Goal: Register for event/course

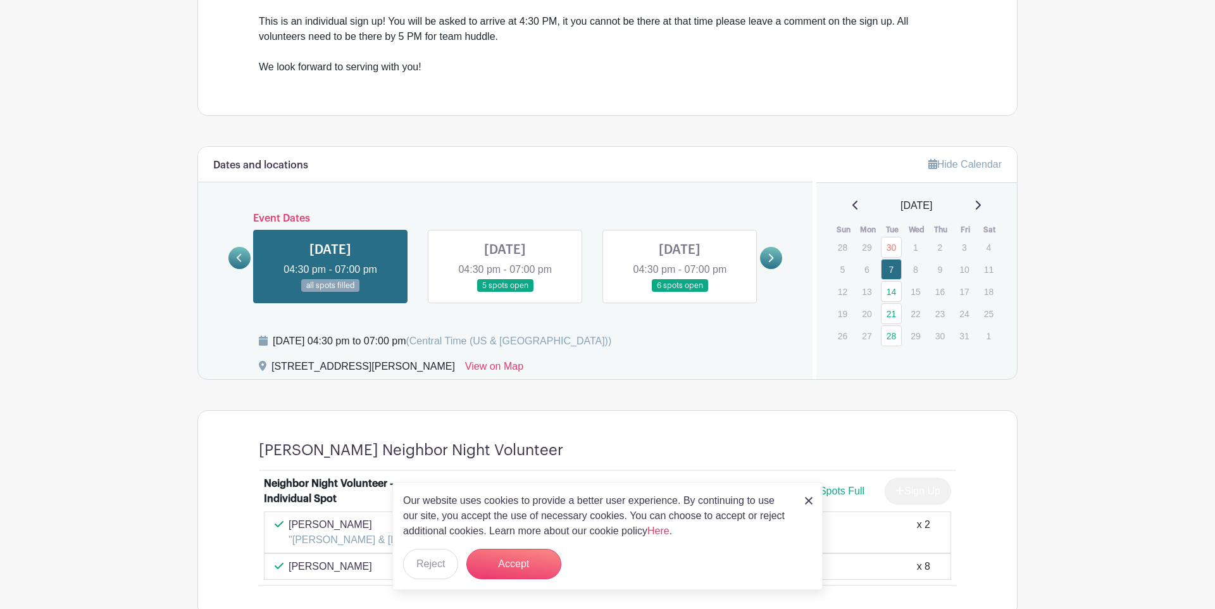
scroll to position [523, 0]
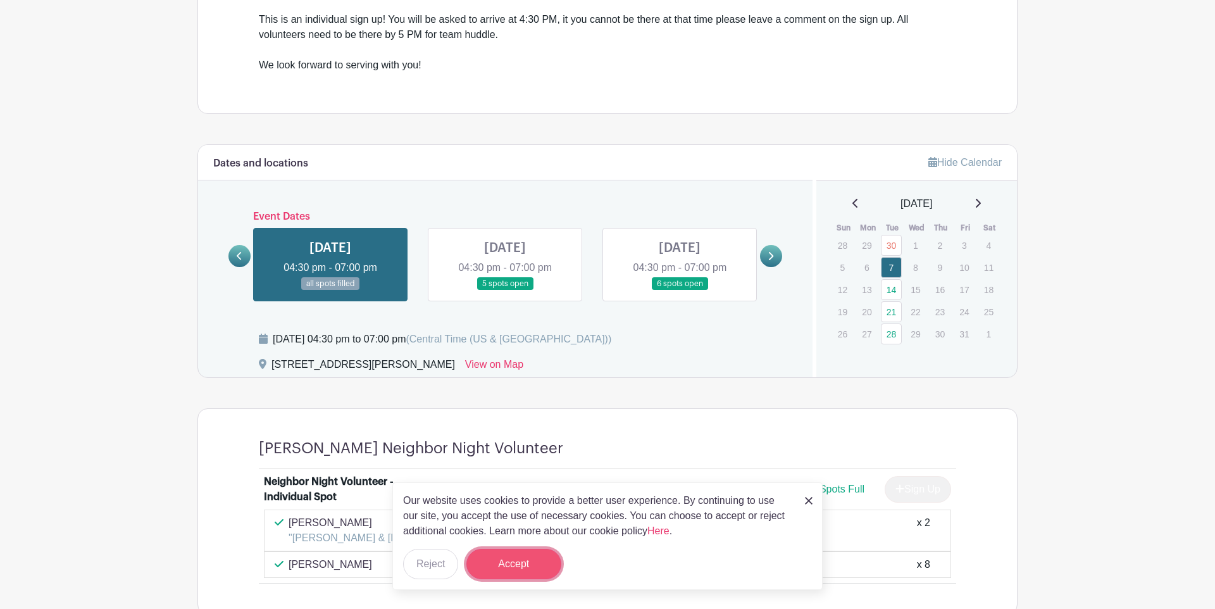
click at [526, 578] on button "Accept" at bounding box center [513, 564] width 95 height 30
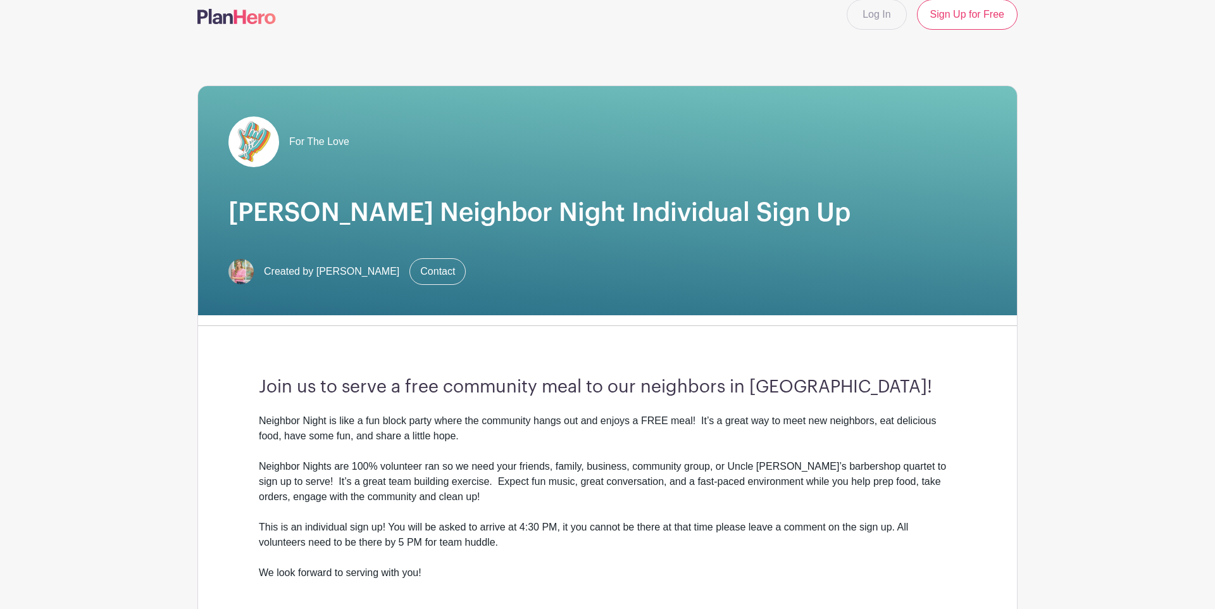
scroll to position [0, 0]
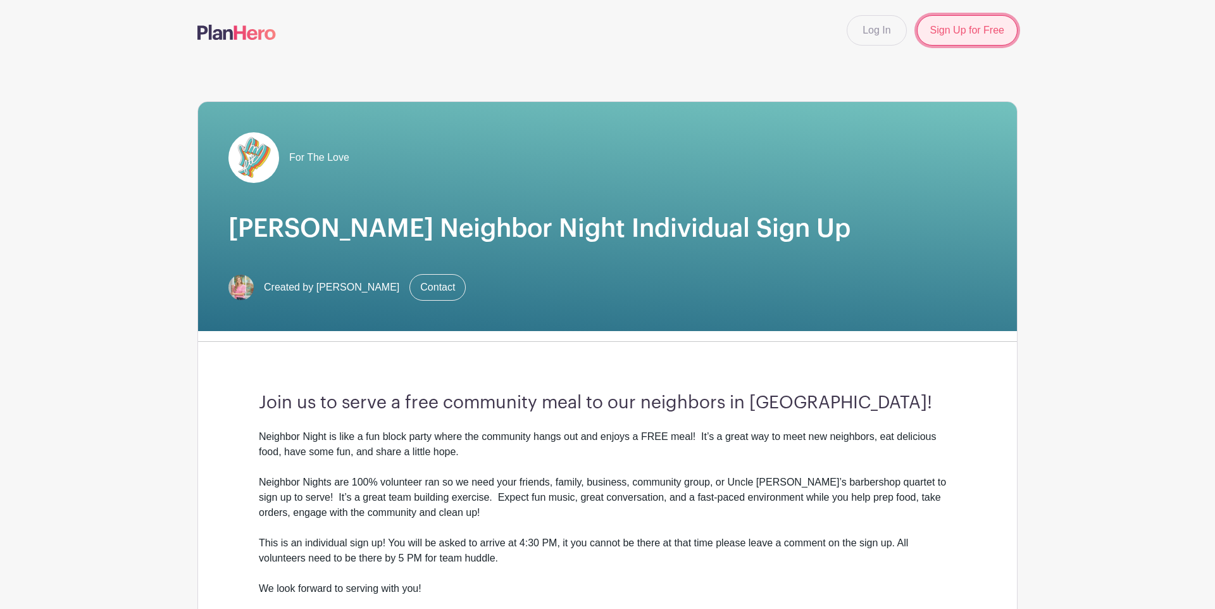
click at [953, 39] on link "Sign Up for Free" at bounding box center [967, 30] width 101 height 30
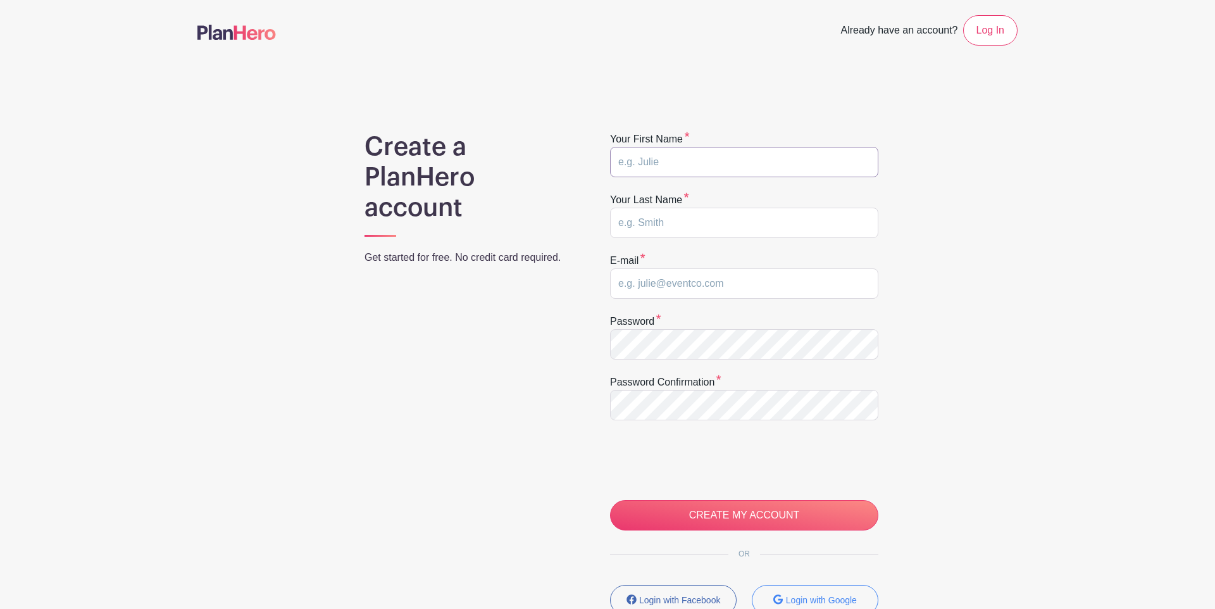
click at [773, 161] on input "text" at bounding box center [744, 162] width 268 height 30
type input "Amy"
type input "Duren"
type input "amyduren@safehavenccc.com"
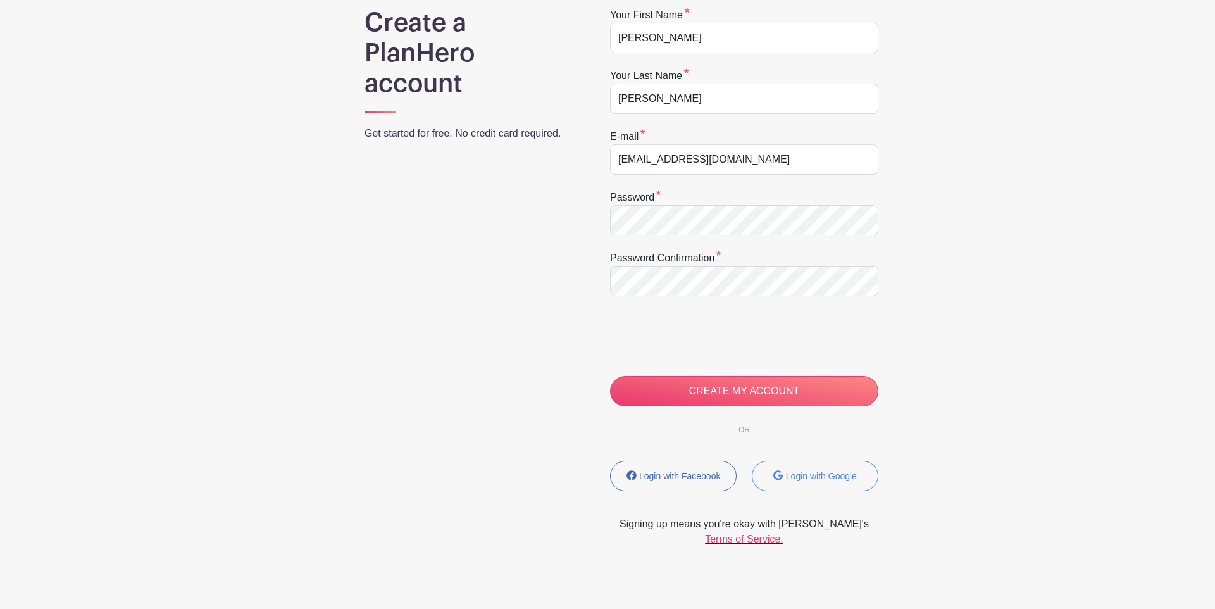
scroll to position [141, 0]
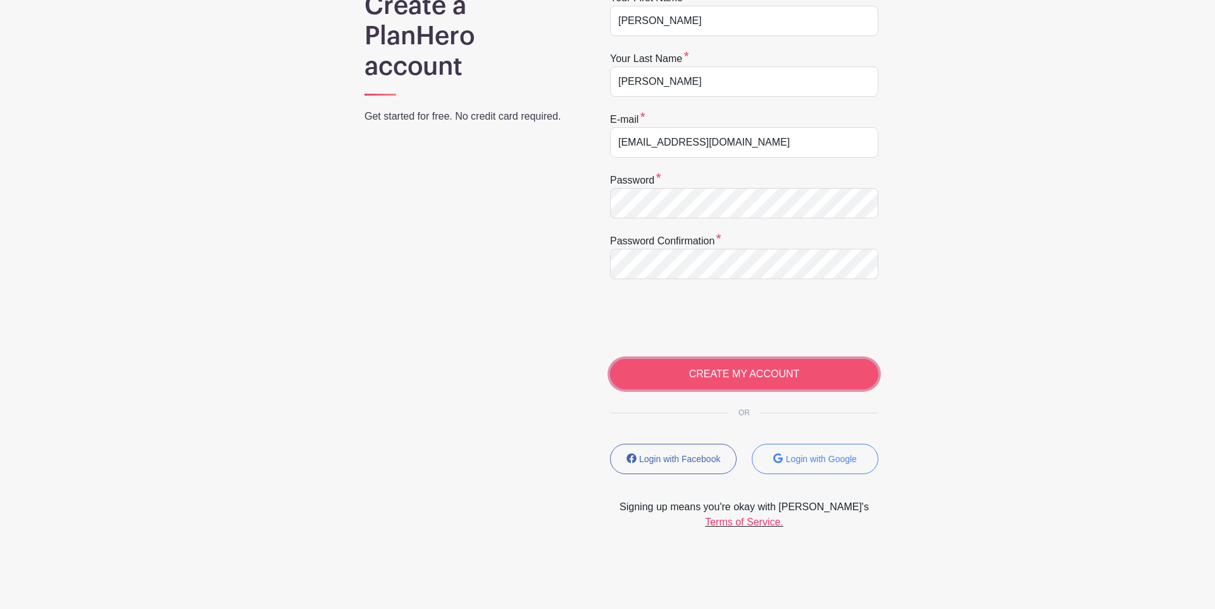
click at [781, 375] on input "CREATE MY ACCOUNT" at bounding box center [744, 374] width 268 height 30
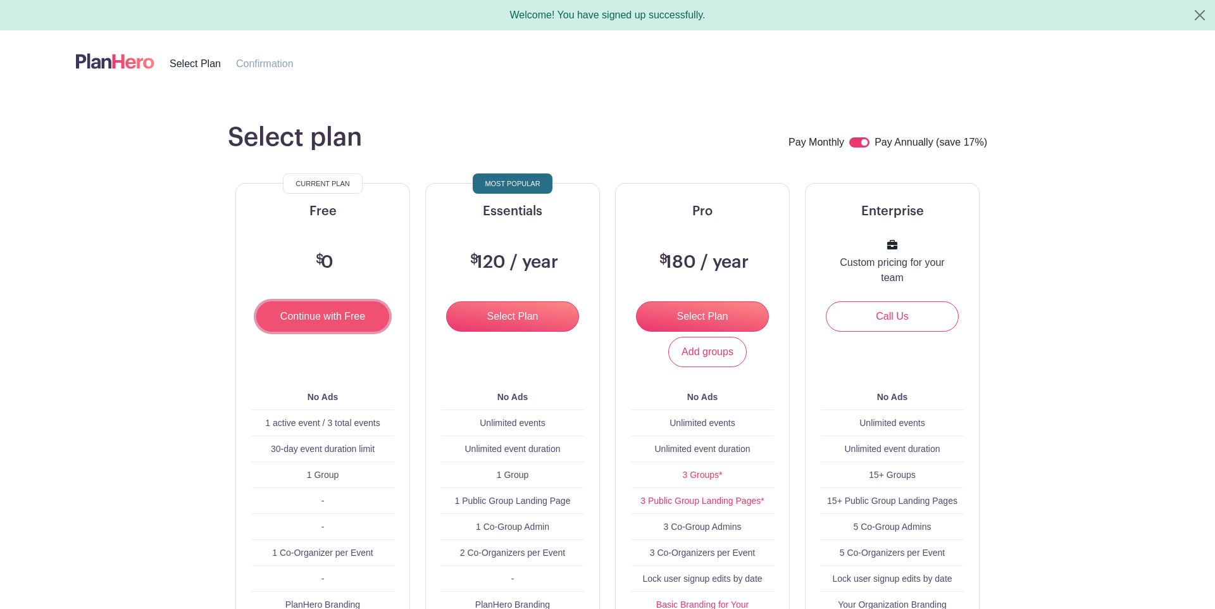
click at [344, 321] on input "Continue with Free" at bounding box center [322, 316] width 133 height 30
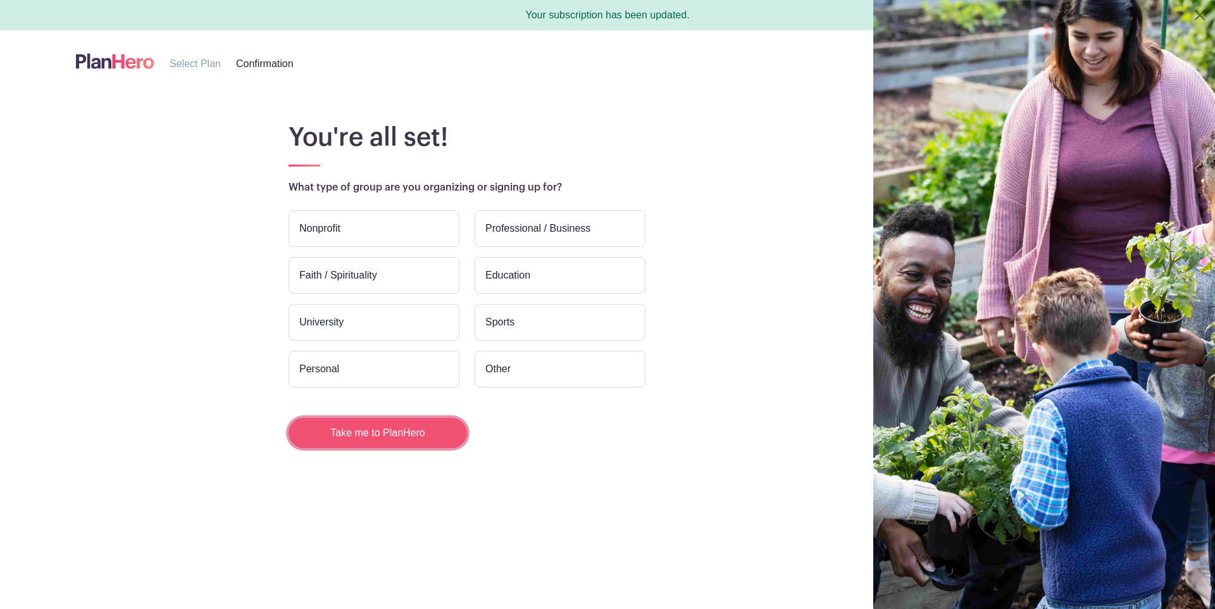
click at [378, 444] on button "Take me to PlanHero" at bounding box center [378, 433] width 178 height 30
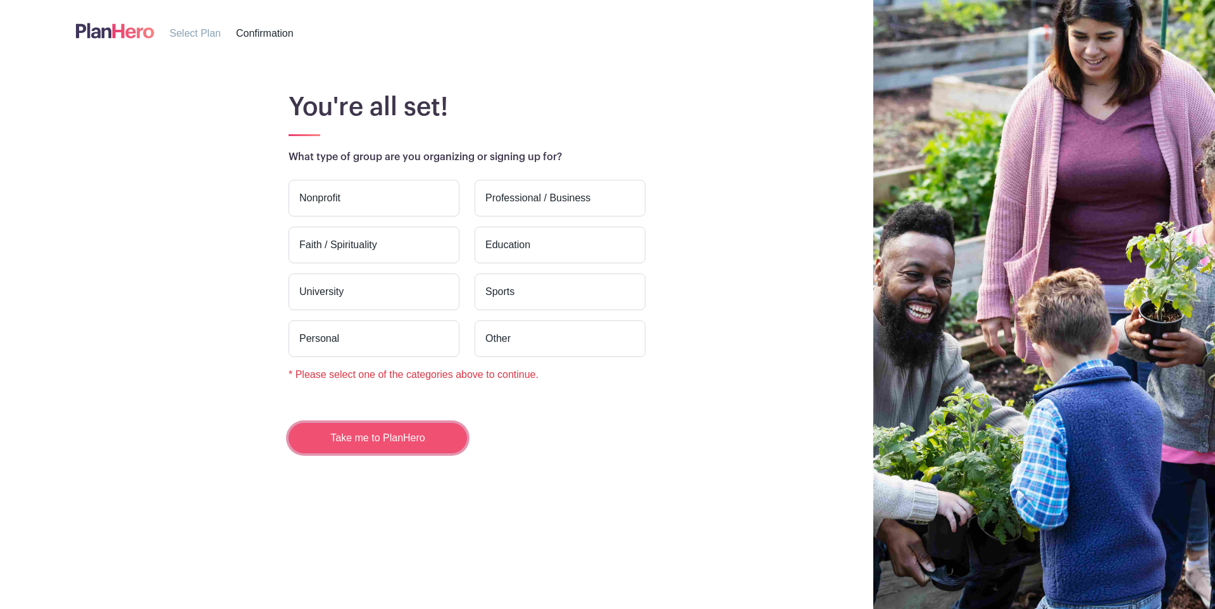
click at [352, 438] on button "Take me to PlanHero" at bounding box center [378, 438] width 178 height 30
click at [375, 199] on label "Nonprofit" at bounding box center [374, 198] width 171 height 37
click at [0, 0] on input "Nonprofit" at bounding box center [0, 0] width 0 height 0
click at [427, 448] on button "Take me to PlanHero" at bounding box center [378, 438] width 178 height 30
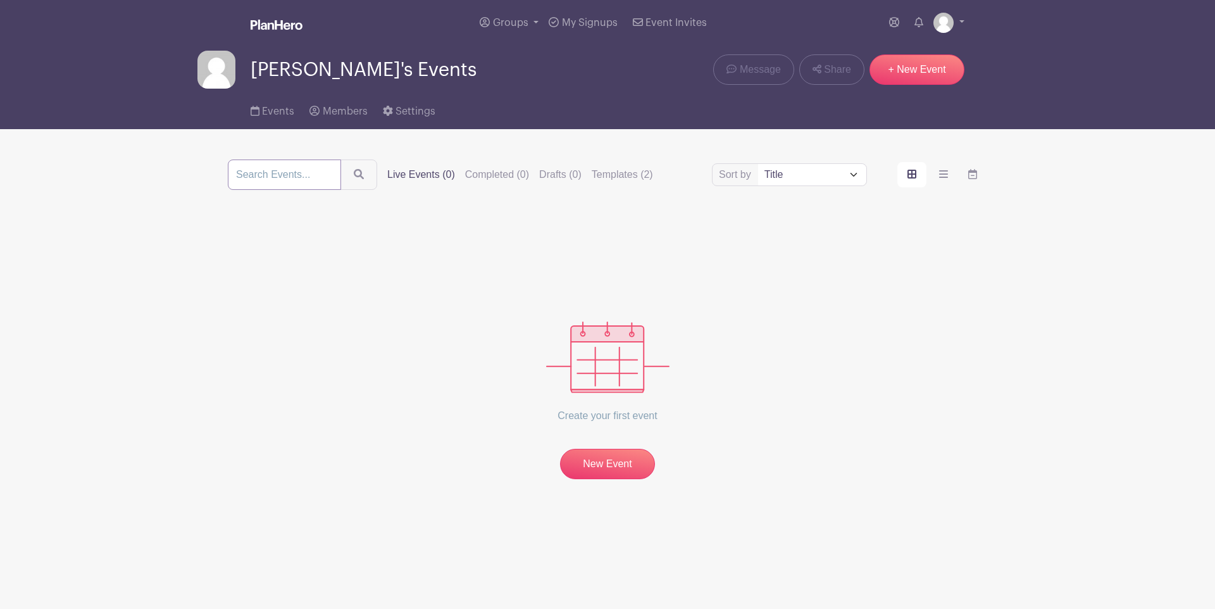
click at [289, 186] on input "search" at bounding box center [284, 174] width 113 height 30
type input "l"
type input "for the love"
click at [340, 159] on button "submit" at bounding box center [358, 174] width 37 height 30
click at [394, 172] on label "Live Events (0)" at bounding box center [421, 174] width 68 height 15
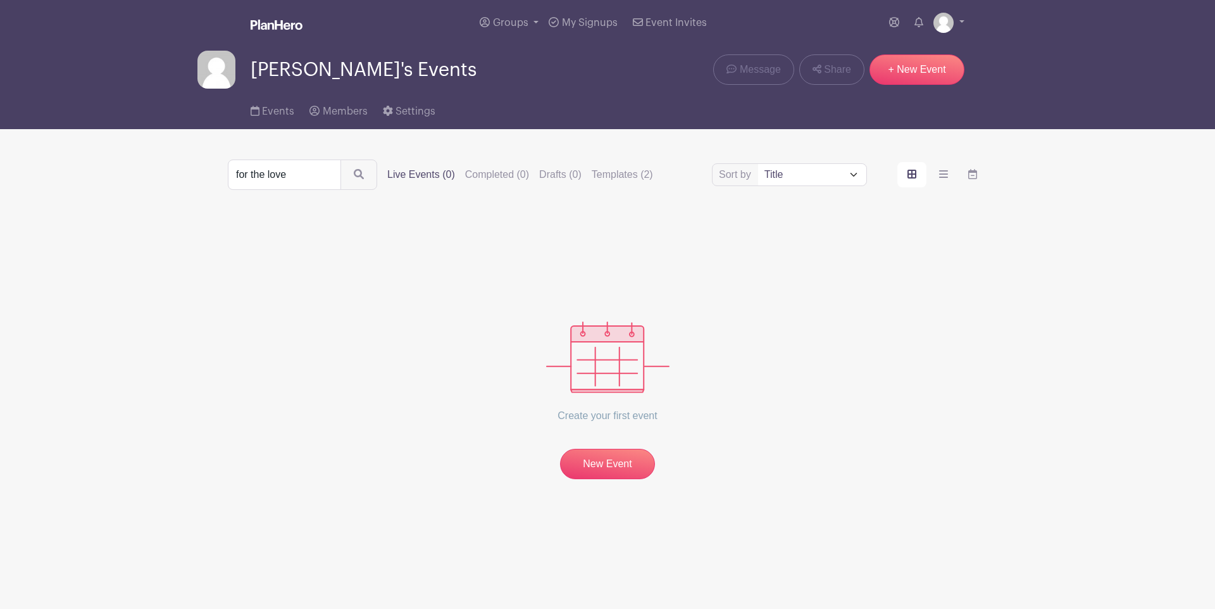
click at [0, 0] on input "Live Events (0)" at bounding box center [0, 0] width 0 height 0
click at [573, 24] on span "My Signups" at bounding box center [590, 23] width 56 height 10
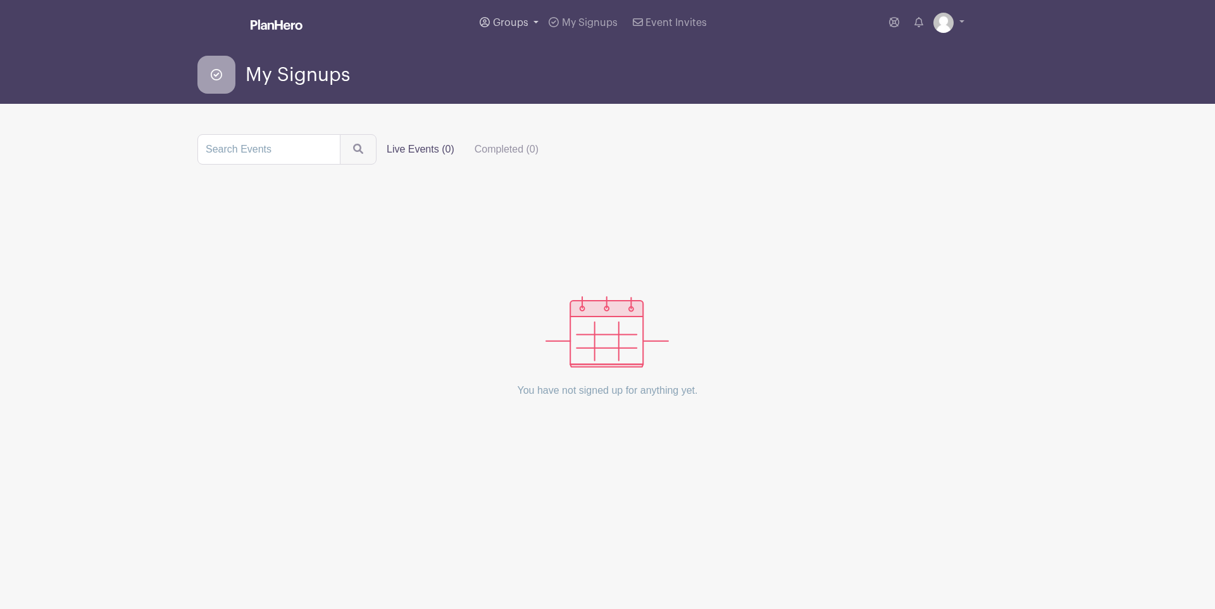
click at [509, 19] on span "Groups" at bounding box center [510, 23] width 35 height 10
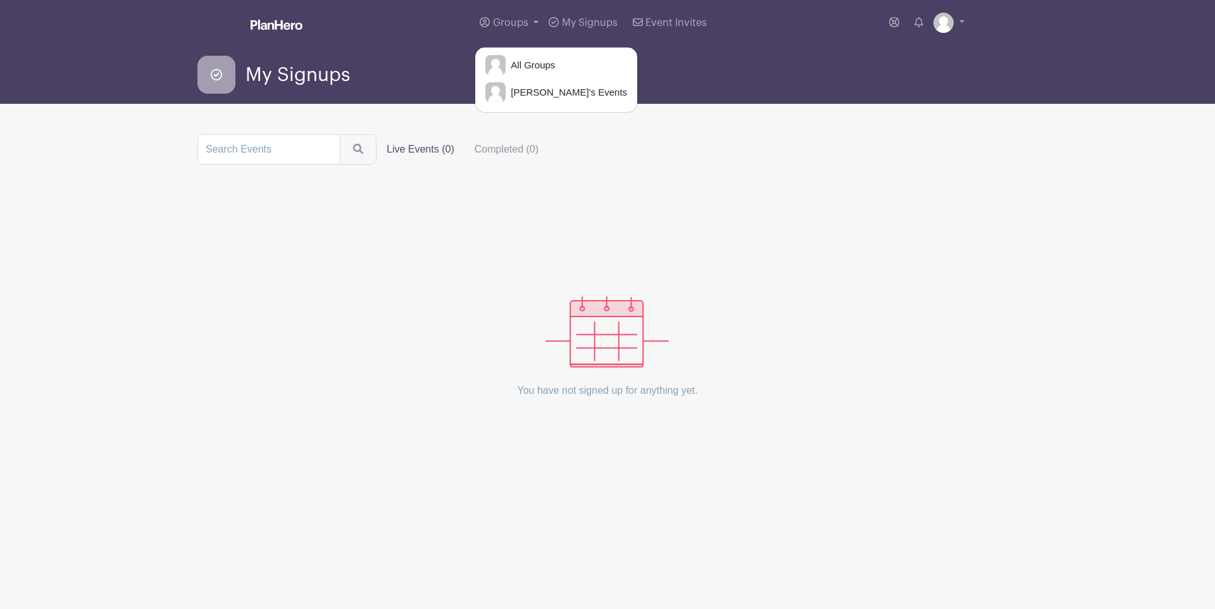
click at [360, 100] on div "My Signups" at bounding box center [607, 75] width 835 height 58
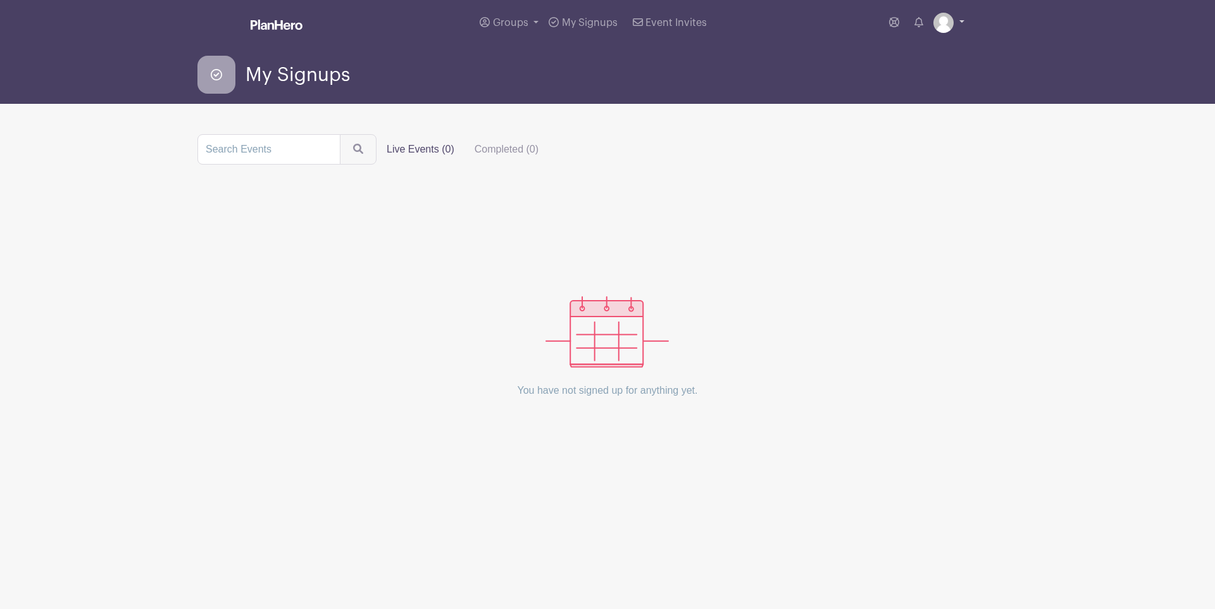
click at [950, 22] on img at bounding box center [943, 23] width 20 height 20
click at [931, 58] on link "My account" at bounding box center [914, 52] width 100 height 20
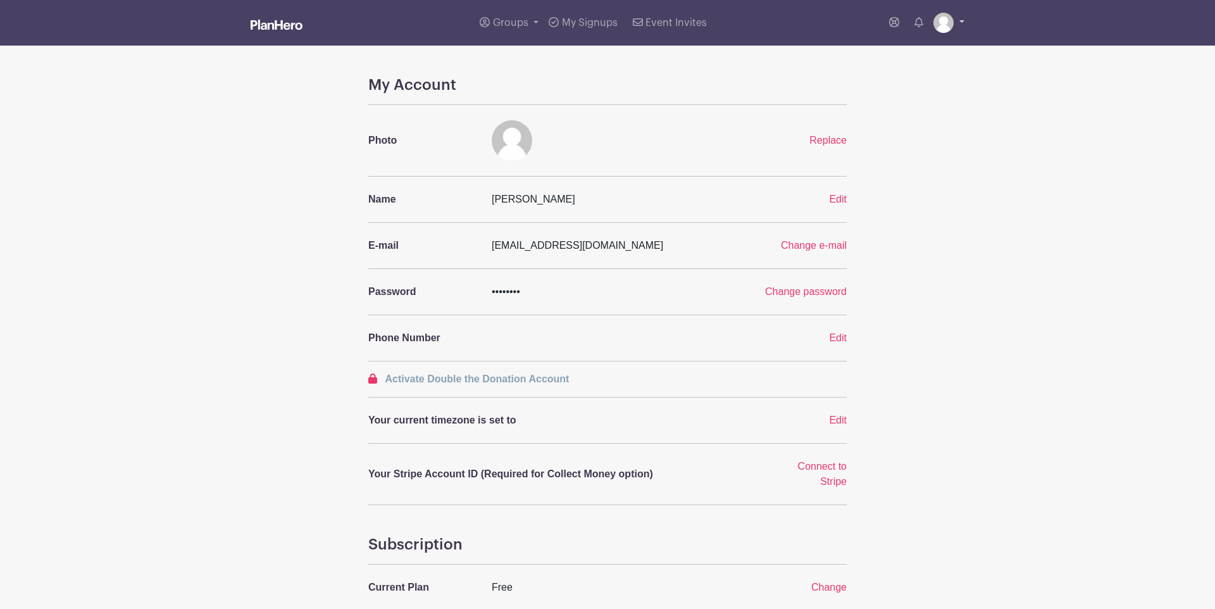
click at [942, 27] on img at bounding box center [943, 23] width 20 height 20
click at [916, 85] on link "Logout" at bounding box center [914, 83] width 100 height 20
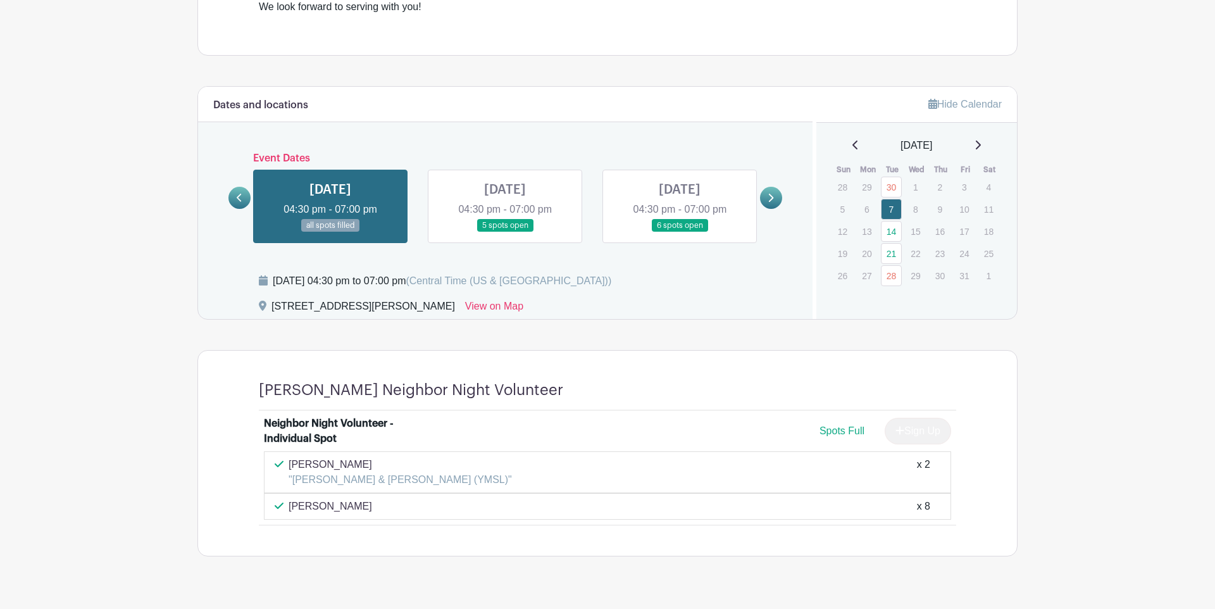
scroll to position [593, 0]
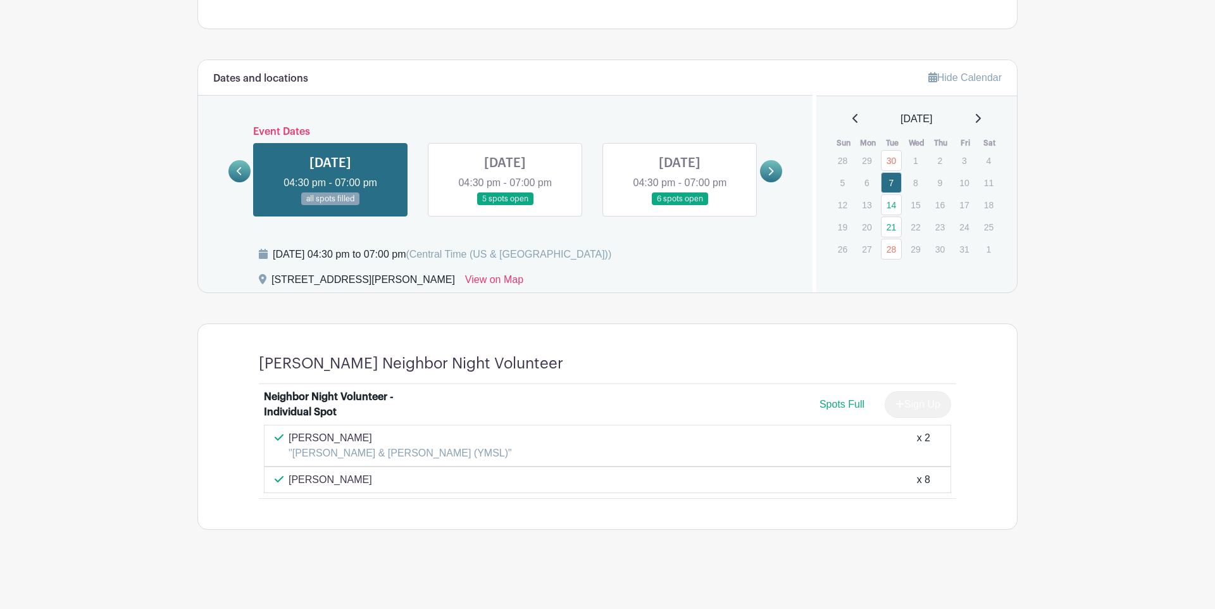
click at [505, 206] on link at bounding box center [505, 206] width 0 height 0
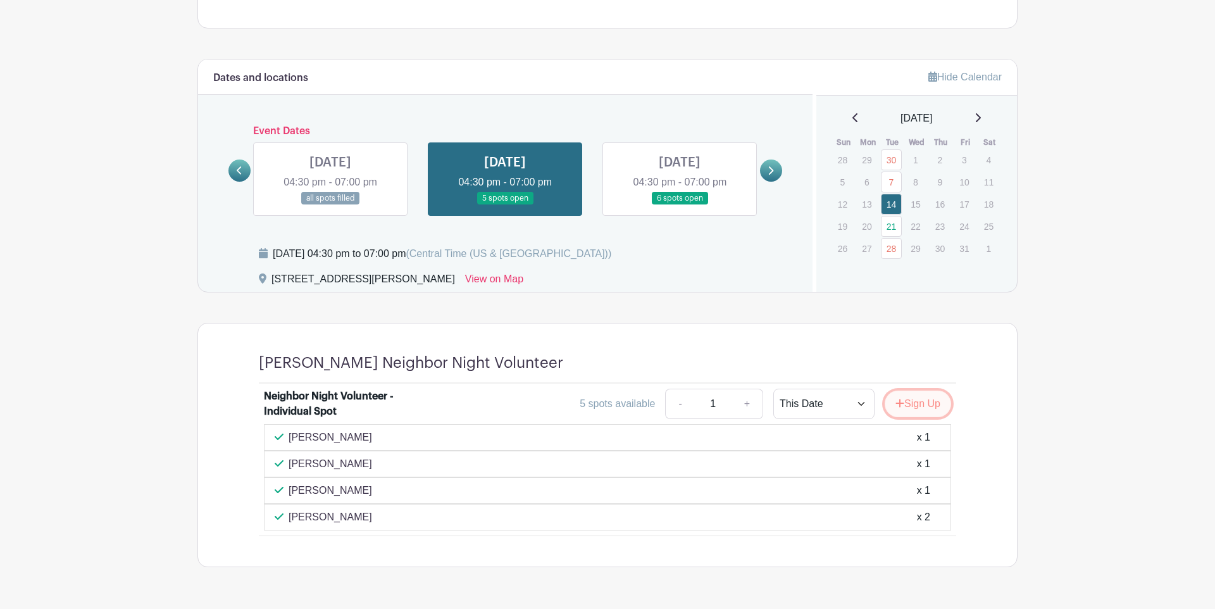
click at [905, 400] on button "Sign Up" at bounding box center [918, 403] width 66 height 27
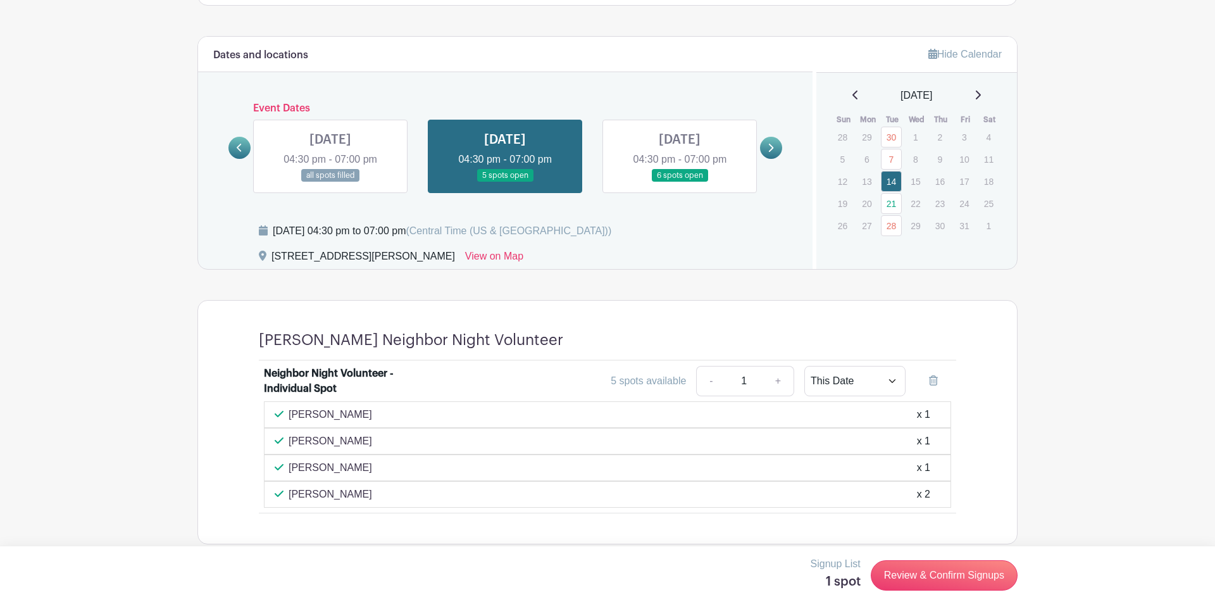
scroll to position [631, 0]
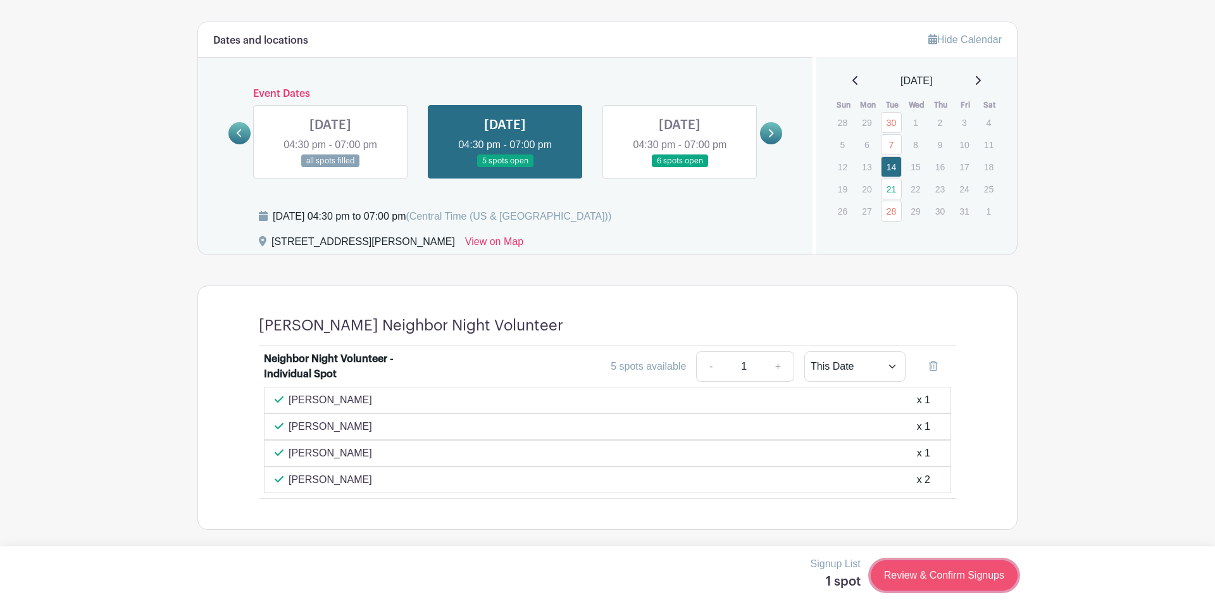
click at [879, 583] on link "Review & Confirm Signups" at bounding box center [944, 575] width 147 height 30
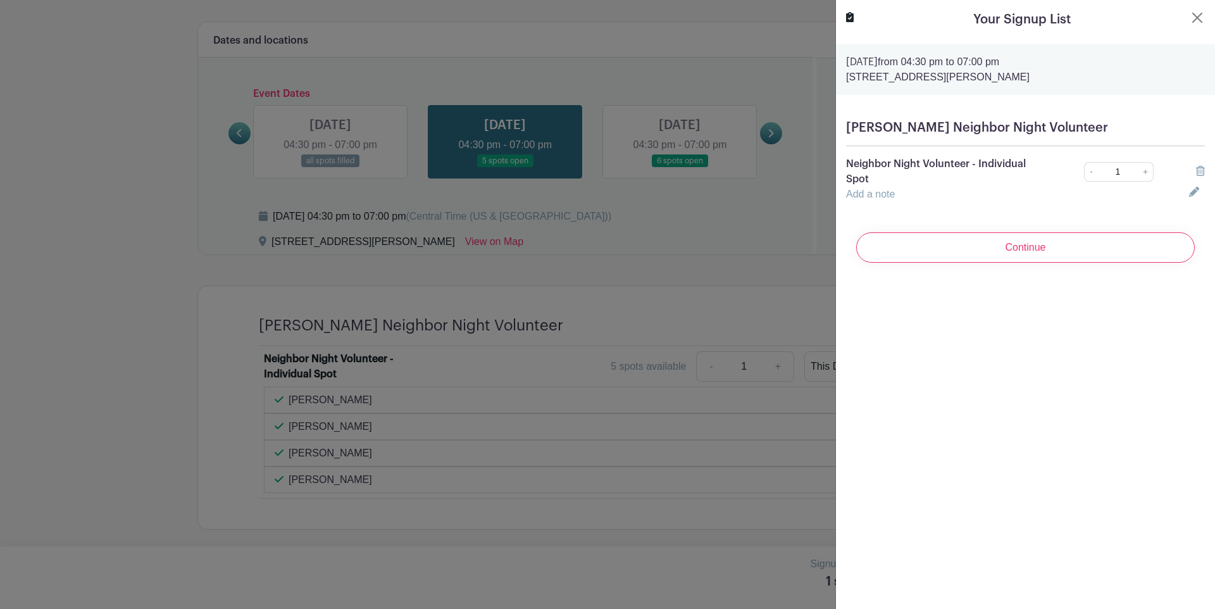
click at [1202, 170] on icon at bounding box center [1200, 171] width 9 height 10
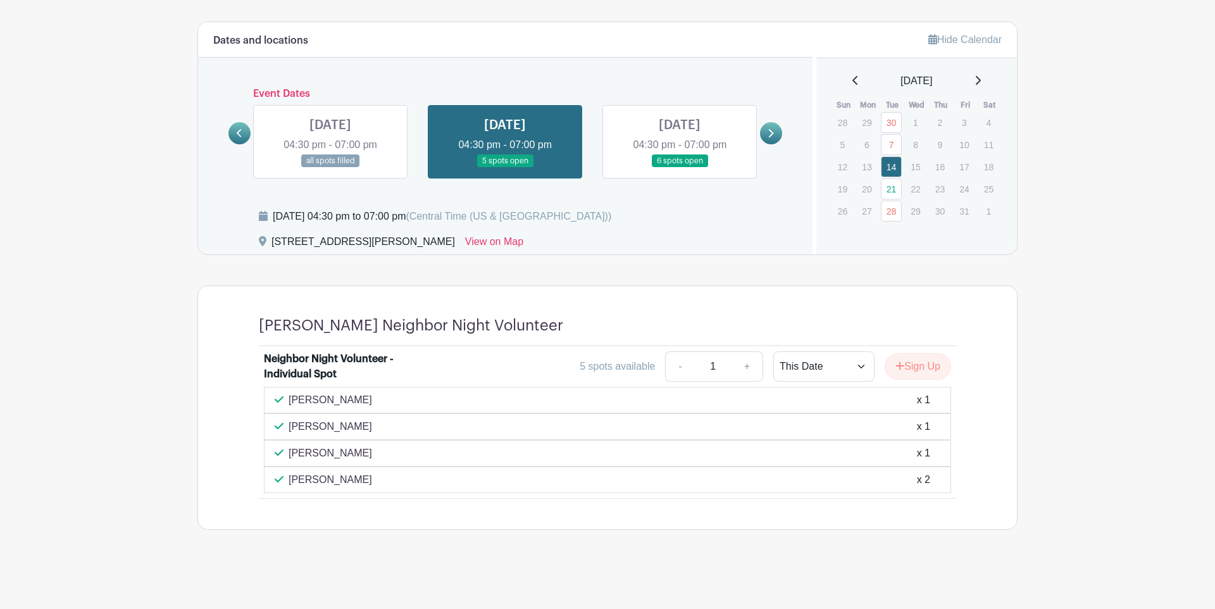
click at [330, 168] on link at bounding box center [330, 168] width 0 height 0
